Goal: Information Seeking & Learning: Learn about a topic

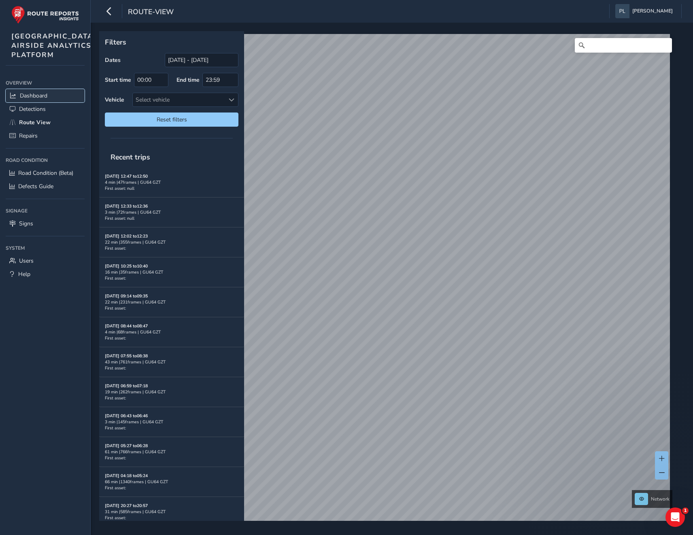
click at [31, 100] on span "Dashboard" at bounding box center [34, 96] width 28 height 8
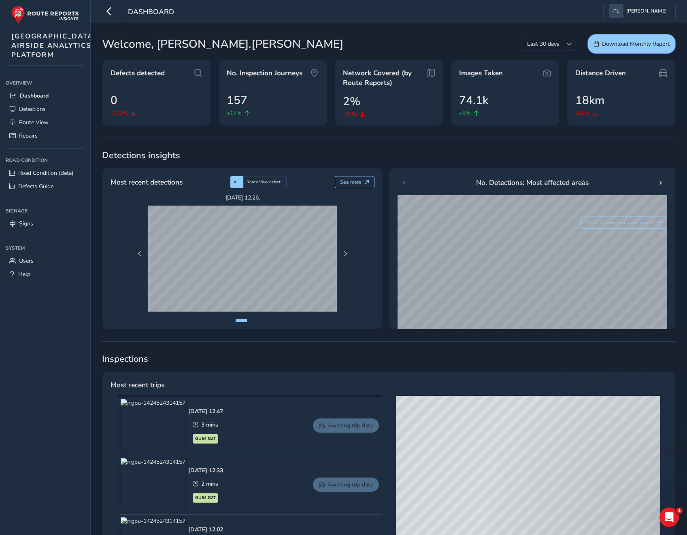
drag, startPoint x: 497, startPoint y: 458, endPoint x: 500, endPoint y: 418, distance: 40.1
click at [500, 418] on div "© Mapbox © OpenStreetMap Improve this map © Maxar" at bounding box center [528, 515] width 264 height 239
drag, startPoint x: 506, startPoint y: 459, endPoint x: 499, endPoint y: 427, distance: 31.9
click at [499, 427] on div "© Mapbox © OpenStreetMap Improve this map © Maxar" at bounding box center [528, 515] width 264 height 239
click at [32, 126] on span "Route View" at bounding box center [34, 123] width 30 height 8
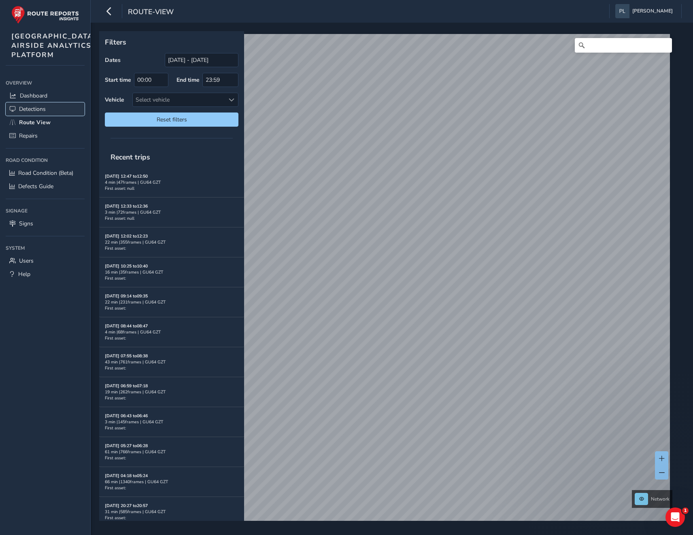
click at [16, 116] on link "Detections" at bounding box center [45, 108] width 79 height 13
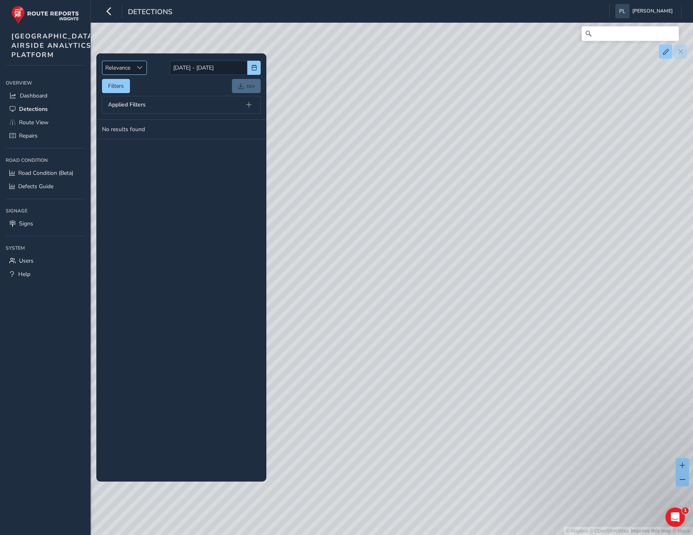
click at [138, 69] on span "Sort by Date" at bounding box center [140, 68] width 6 height 6
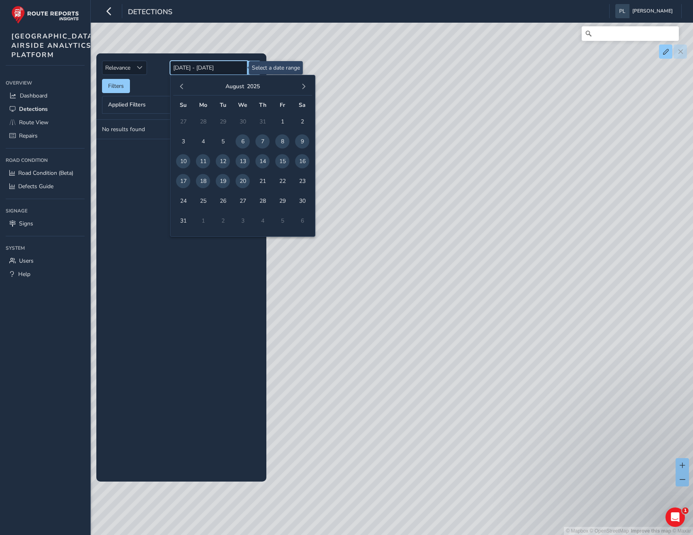
click at [205, 66] on input "[DATE] - [DATE]" at bounding box center [208, 68] width 77 height 14
click at [278, 120] on span "1" at bounding box center [282, 122] width 14 height 14
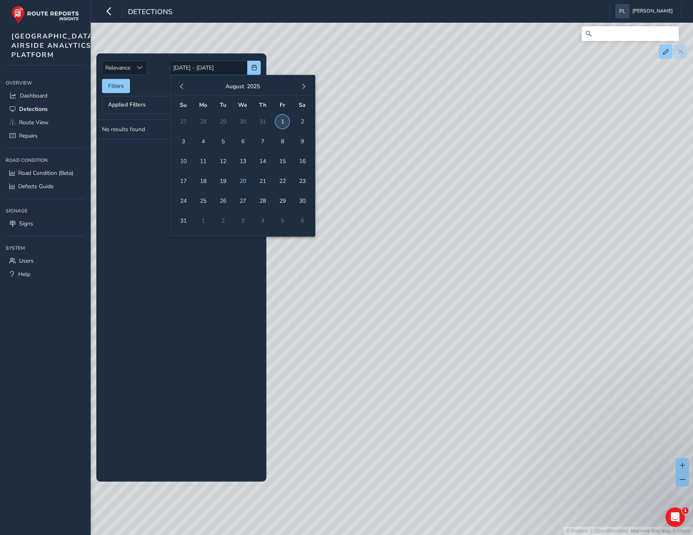
type input "[DATE]"
click at [204, 267] on tbody "No results found" at bounding box center [181, 301] width 170 height 362
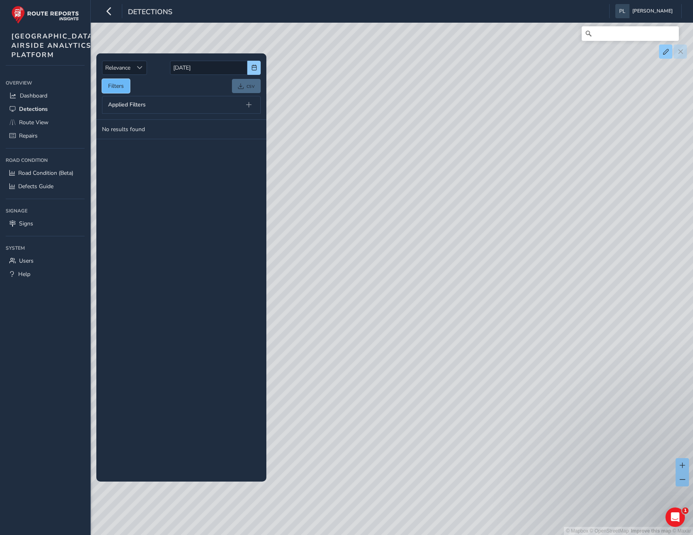
click at [126, 86] on button "Filters" at bounding box center [116, 86] width 28 height 14
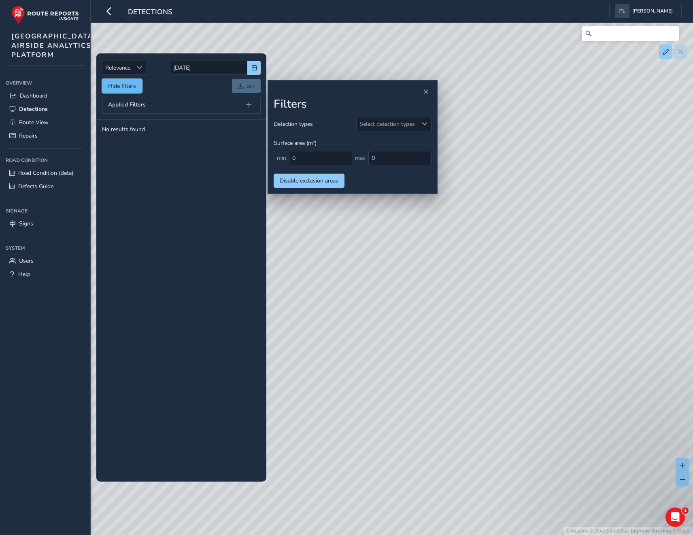
click at [126, 86] on button "Hide filters" at bounding box center [122, 86] width 40 height 14
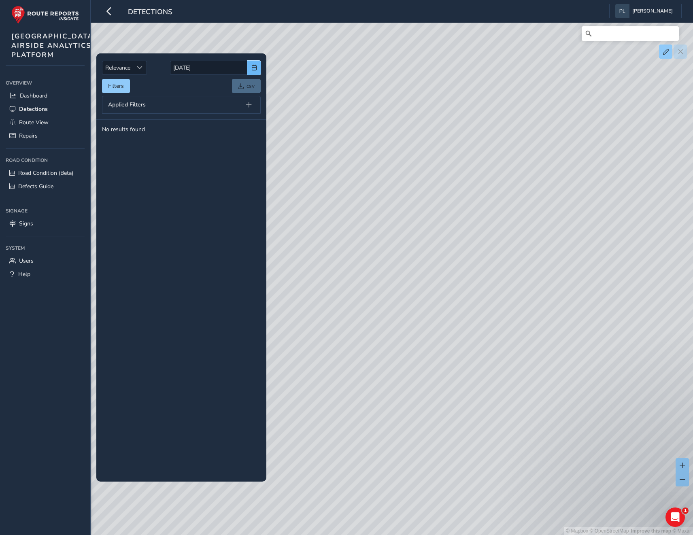
click at [254, 67] on span "button" at bounding box center [254, 68] width 6 height 6
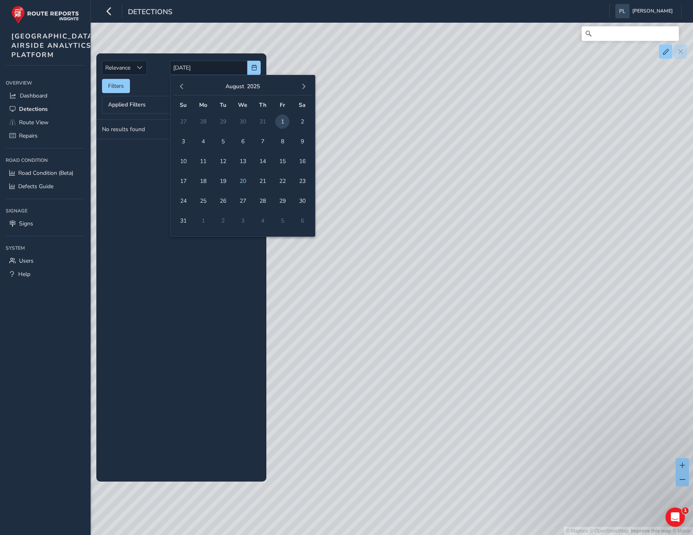
click at [187, 91] on div "[DATE]" at bounding box center [242, 86] width 139 height 17
click at [184, 87] on span "button" at bounding box center [182, 87] width 6 height 6
click at [221, 122] on span "1" at bounding box center [223, 122] width 14 height 14
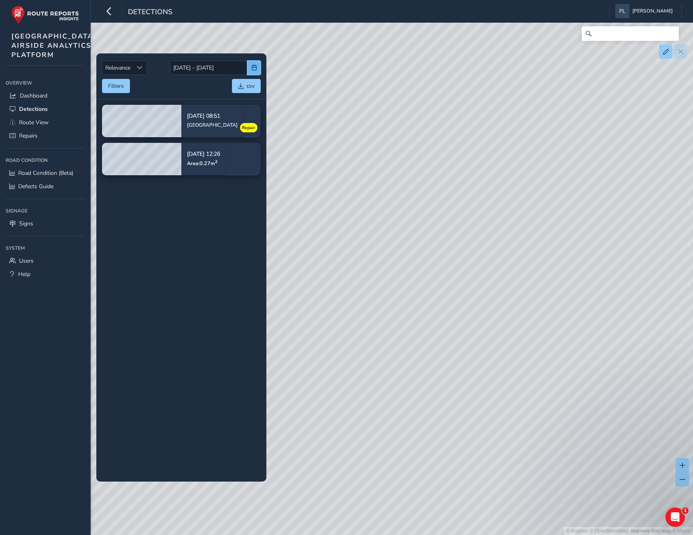
click at [251, 69] on span "button" at bounding box center [254, 68] width 6 height 6
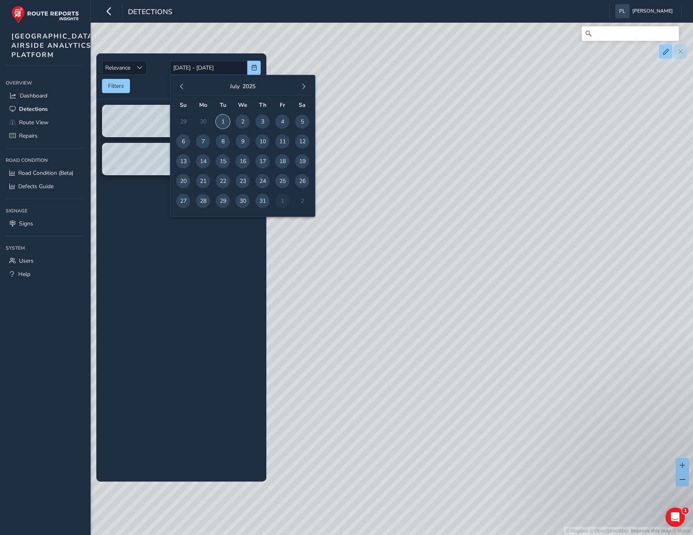
click at [225, 118] on span "1" at bounding box center [223, 122] width 14 height 14
type input "[DATE]"
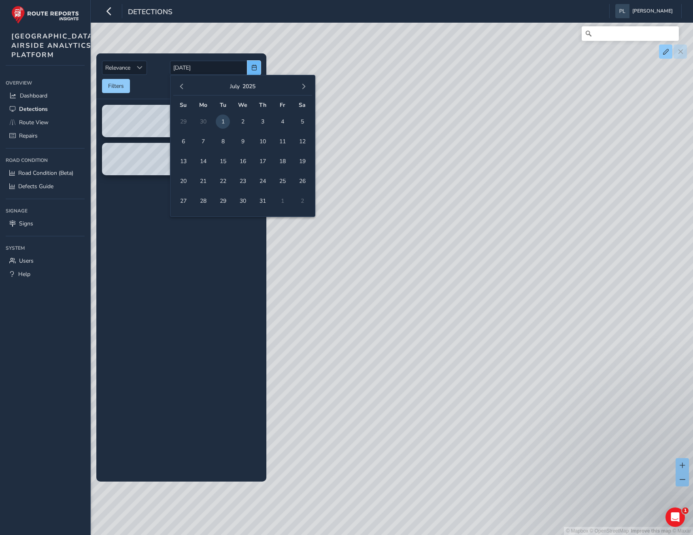
click at [251, 68] on span "button" at bounding box center [254, 68] width 6 height 6
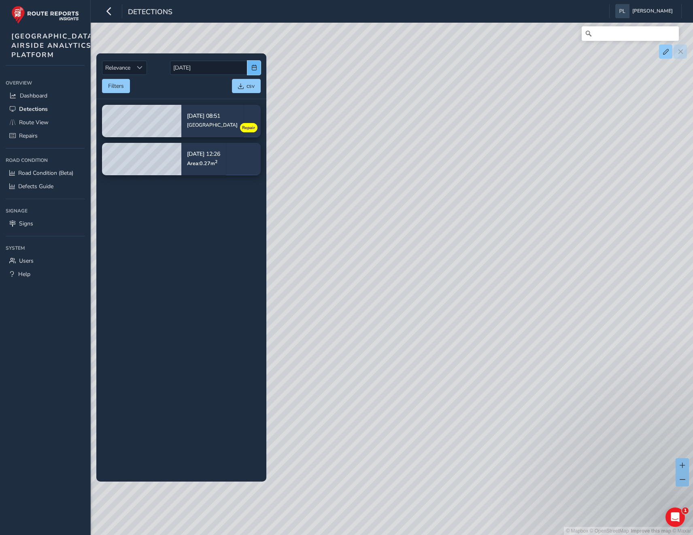
click at [249, 63] on button "button" at bounding box center [253, 68] width 13 height 14
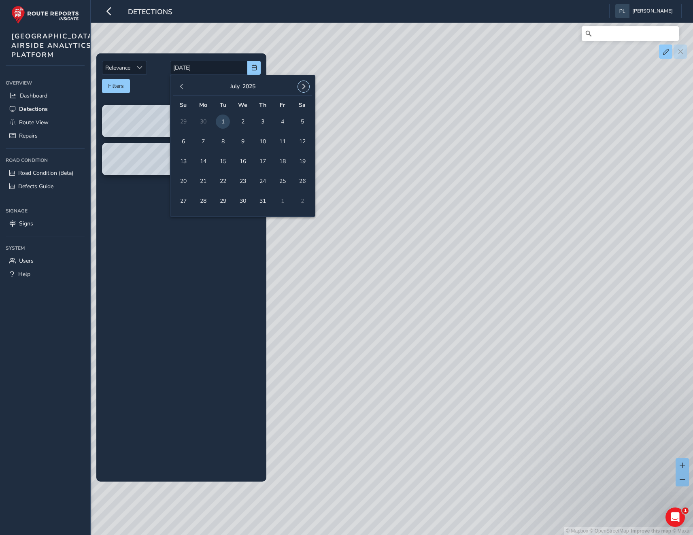
click at [305, 87] on span "button" at bounding box center [304, 87] width 6 height 6
click at [246, 181] on span "20" at bounding box center [243, 181] width 14 height 14
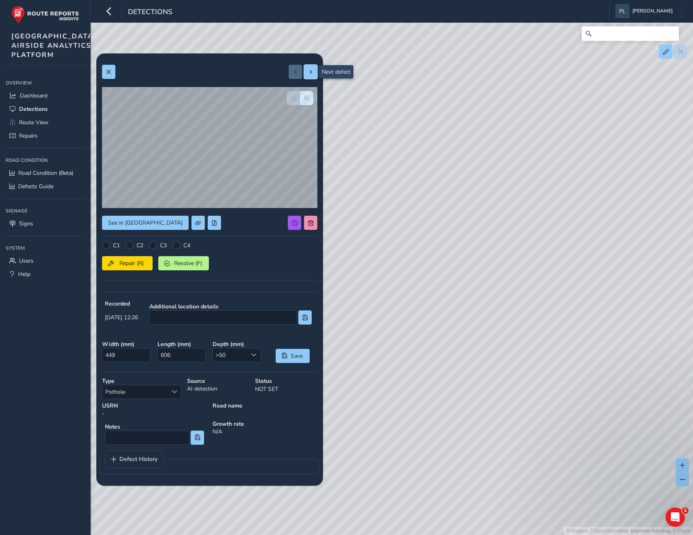
click at [309, 77] on button at bounding box center [310, 72] width 13 height 14
type input "Centreline light U/S"
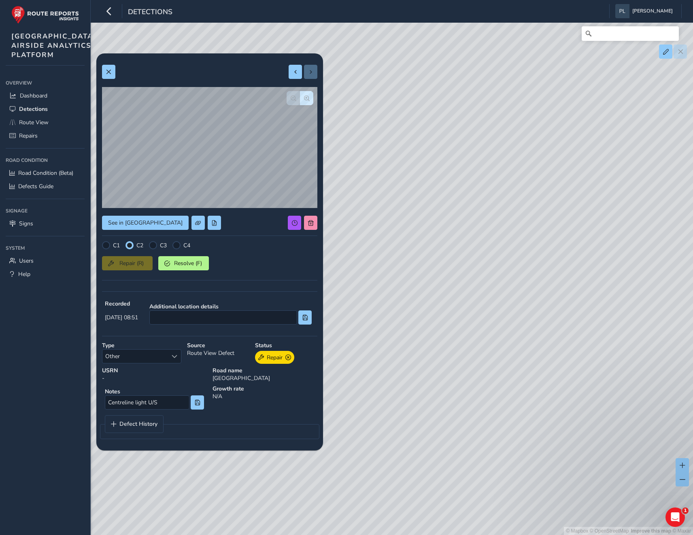
click at [309, 77] on div at bounding box center [303, 72] width 29 height 14
click at [112, 75] on button at bounding box center [108, 72] width 13 height 14
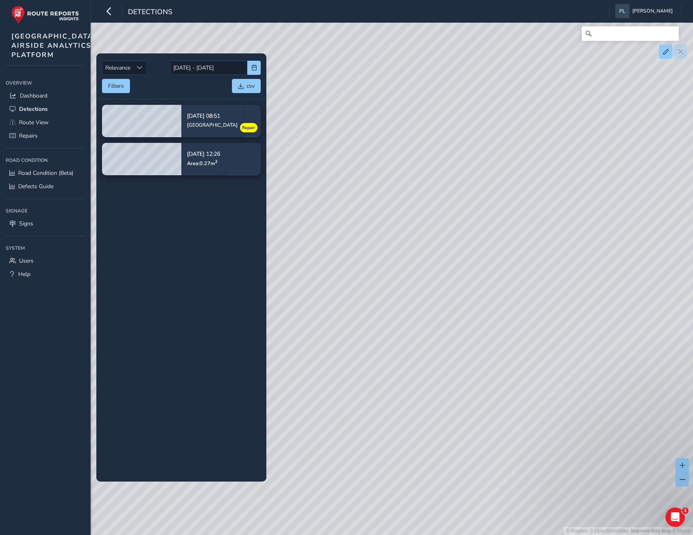
click at [351, 185] on div "© Mapbox © OpenStreetMap Improve this map © Maxar" at bounding box center [346, 267] width 693 height 535
drag, startPoint x: 483, startPoint y: 234, endPoint x: 405, endPoint y: 240, distance: 78.3
click at [471, 280] on div "© Mapbox © OpenStreetMap Improve this map © Maxar" at bounding box center [346, 267] width 693 height 535
click at [31, 126] on span "Route View" at bounding box center [34, 123] width 30 height 8
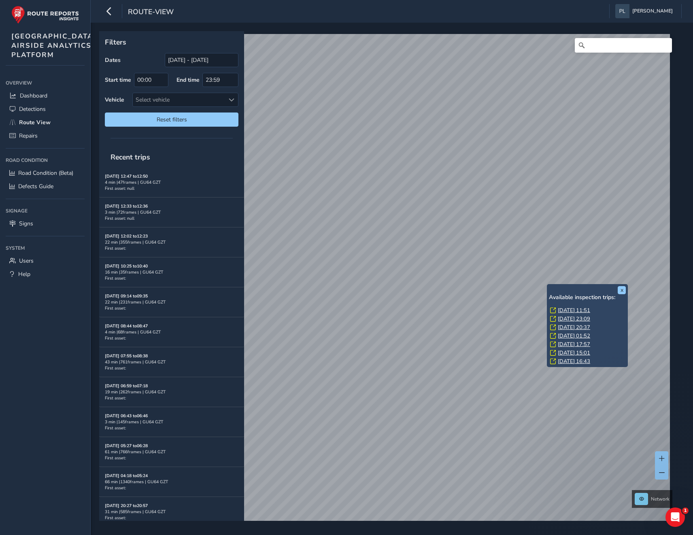
click at [570, 347] on div "x Available inspection trips: [DATE] 11:51 [DATE] 23:09 [DATE] 20:37 [DATE] 01:…" at bounding box center [389, 276] width 580 height 490
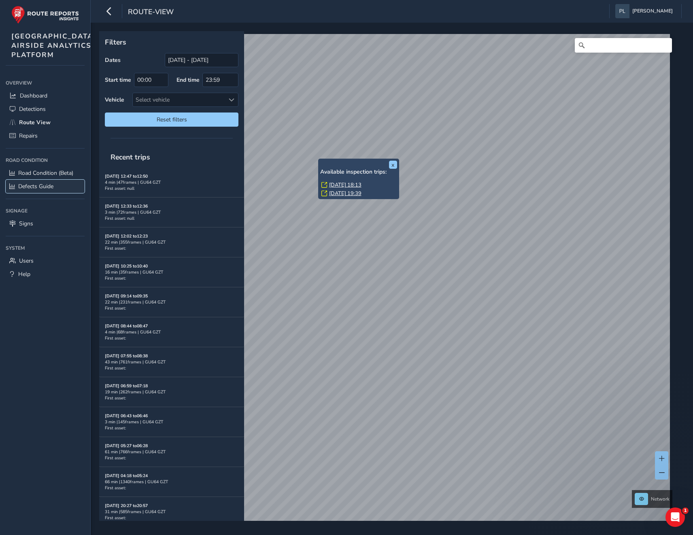
click at [47, 190] on span "Defects Guide" at bounding box center [35, 187] width 35 height 8
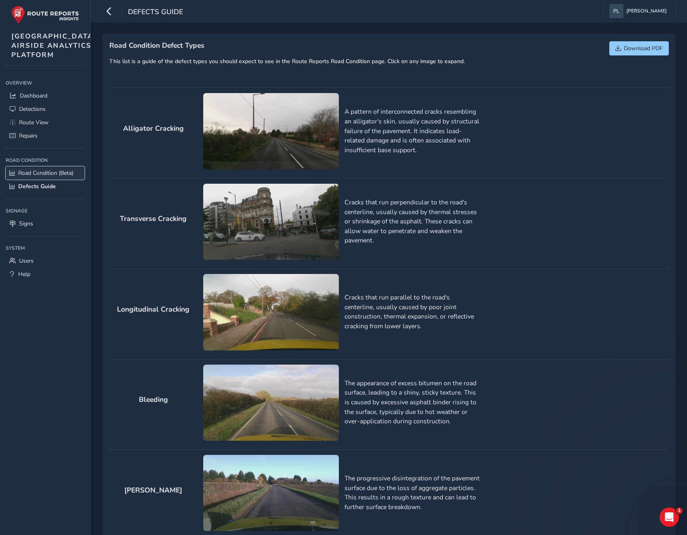
click at [39, 177] on span "Road Condition (Beta)" at bounding box center [45, 173] width 55 height 8
